Goal: Task Accomplishment & Management: Manage account settings

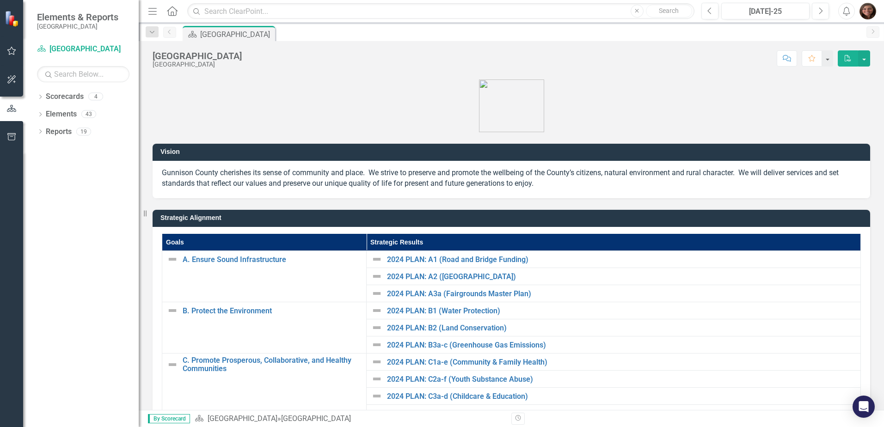
click at [43, 94] on div "Dropdown" at bounding box center [40, 98] width 6 height 8
click at [45, 110] on div "Dropdown" at bounding box center [45, 114] width 7 height 8
click at [57, 131] on icon "Dropdown" at bounding box center [54, 131] width 7 height 6
drag, startPoint x: 85, startPoint y: 167, endPoint x: 123, endPoint y: 423, distance: 258.4
click at [85, 167] on link "[PERSON_NAME]" at bounding box center [103, 166] width 69 height 11
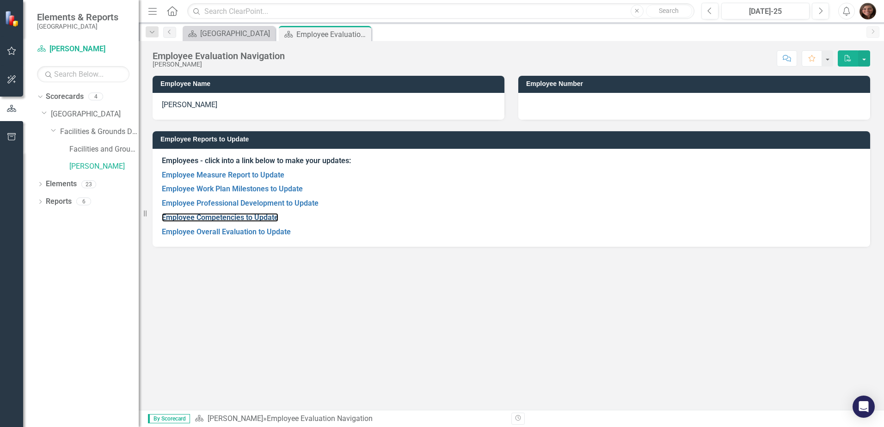
click at [213, 218] on link "Employee Competencies to Update" at bounding box center [220, 217] width 116 height 9
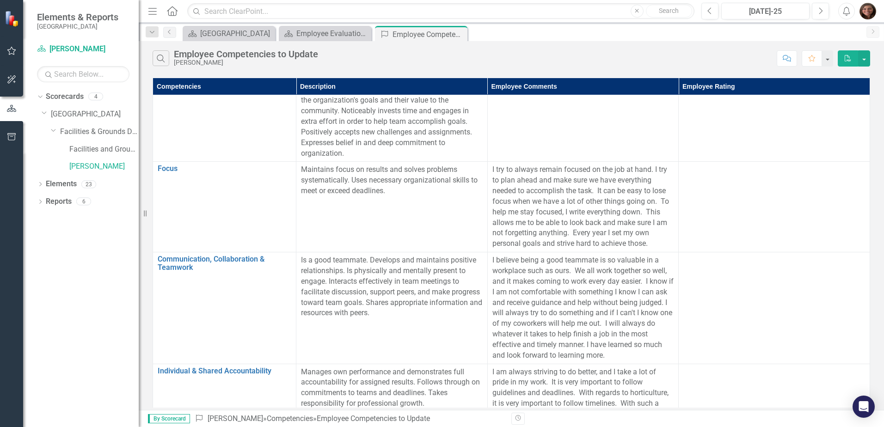
scroll to position [508, 0]
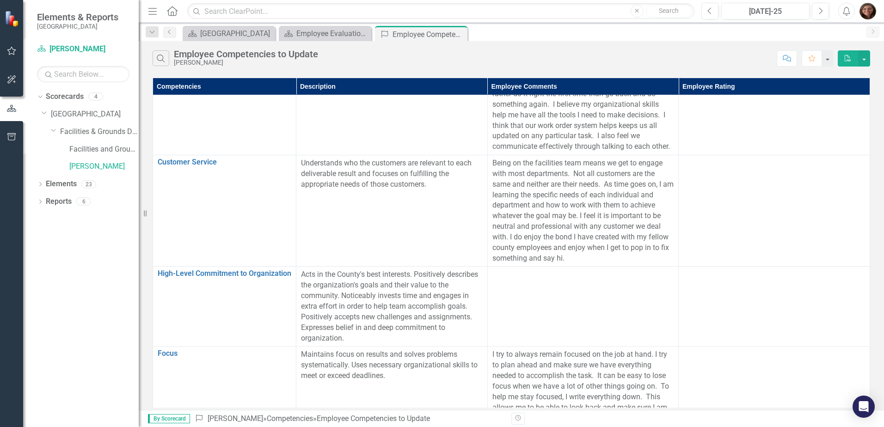
click at [524, 279] on div at bounding box center [583, 274] width 182 height 11
click at [524, 281] on div at bounding box center [583, 274] width 182 height 11
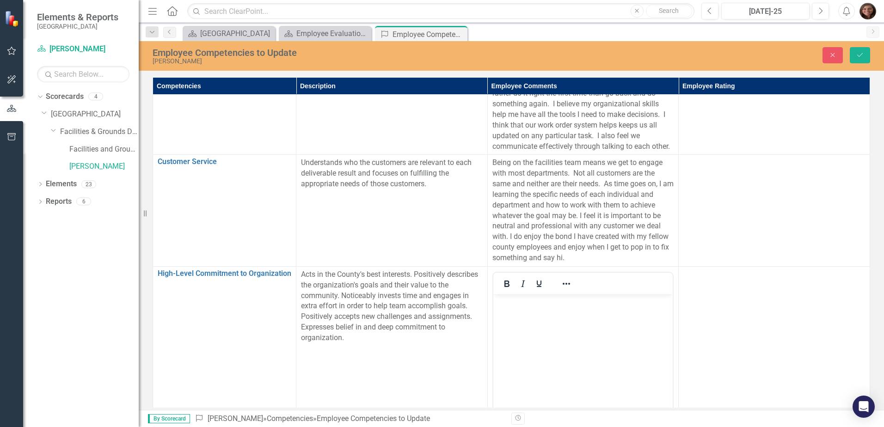
scroll to position [0, 0]
click at [528, 312] on body "Rich Text Area. Press ALT-0 for help." at bounding box center [583, 363] width 180 height 139
